Goal: Information Seeking & Learning: Learn about a topic

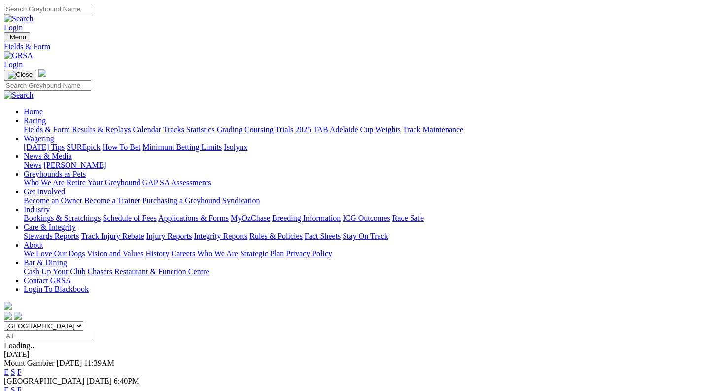
click at [22, 385] on link "F" at bounding box center [19, 389] width 4 height 8
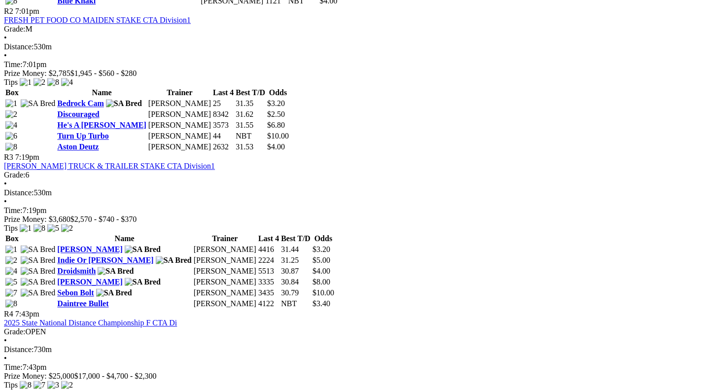
scroll to position [695, 0]
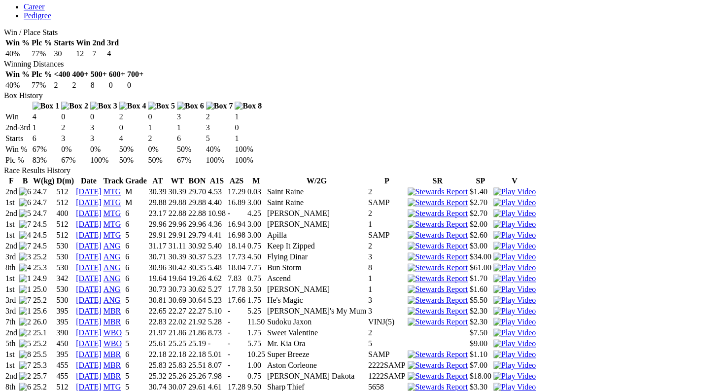
scroll to position [549, 0]
